Goal: Information Seeking & Learning: Learn about a topic

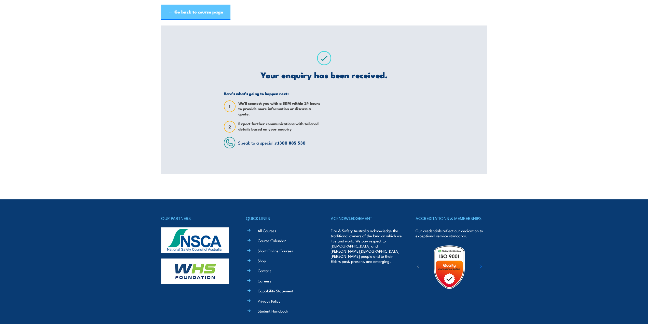
click at [179, 10] on link "← Go back to course page" at bounding box center [195, 12] width 69 height 15
